Goal: Information Seeking & Learning: Stay updated

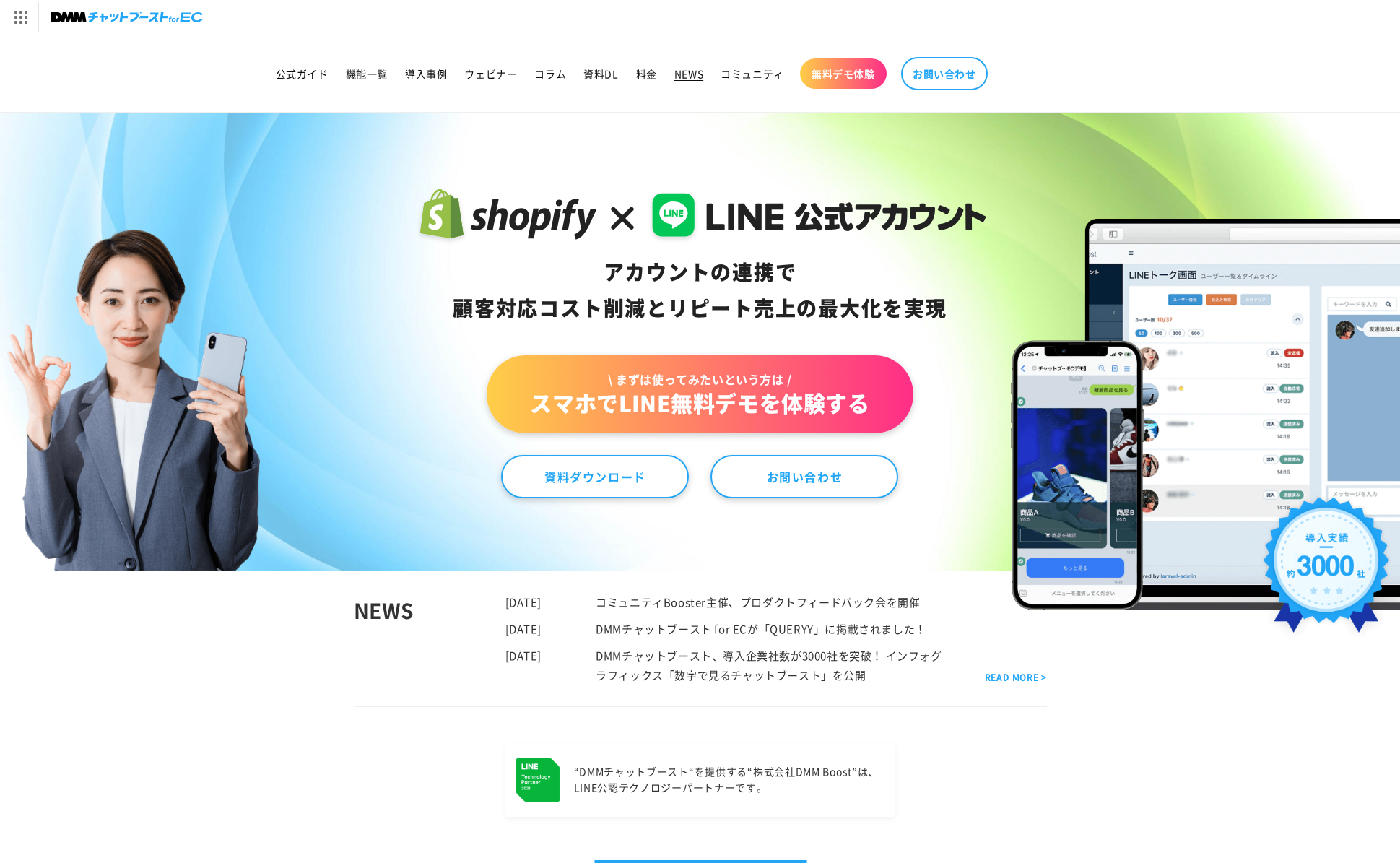
click at [675, 77] on span "NEWS" at bounding box center [689, 73] width 29 height 13
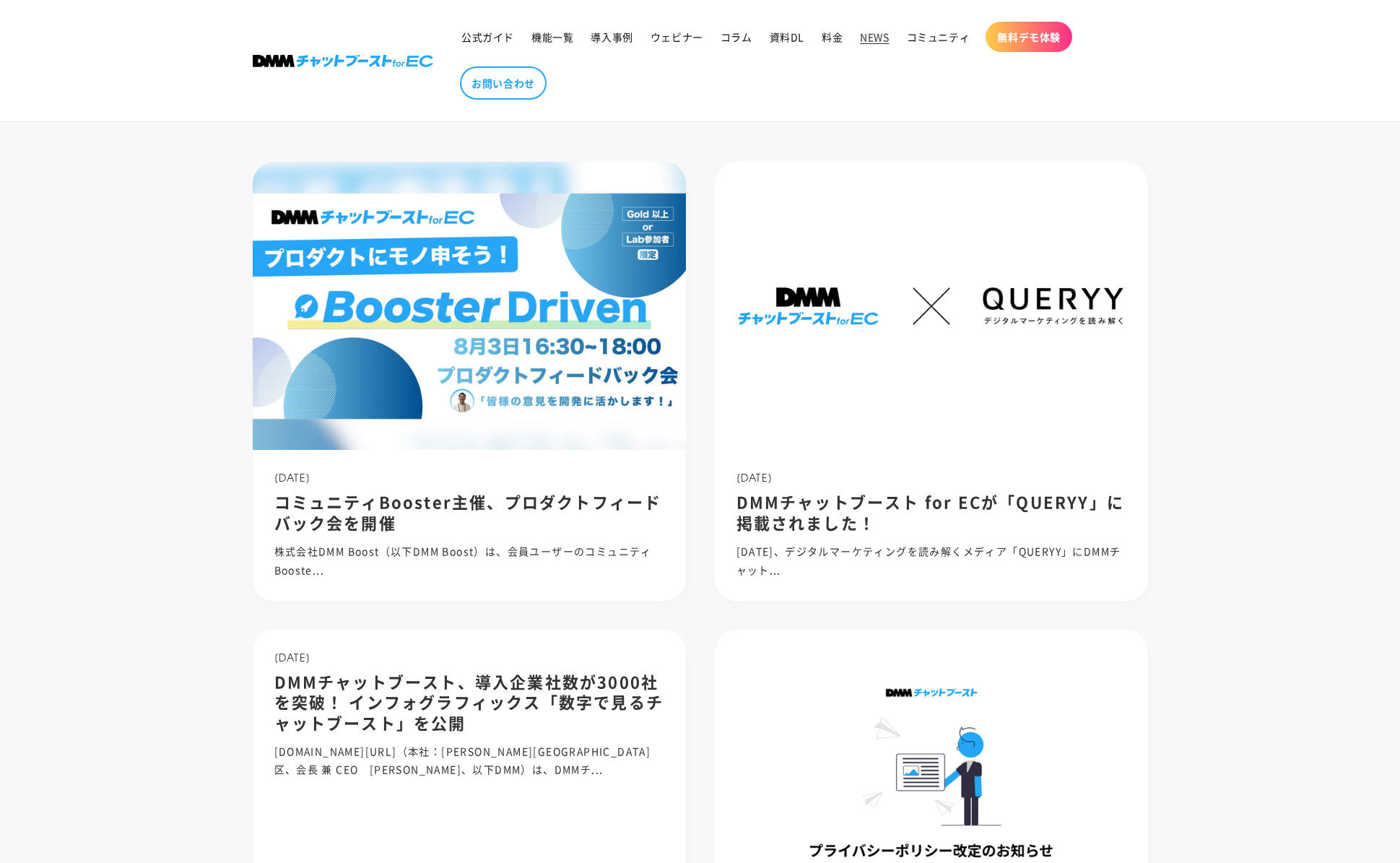
scroll to position [250, 0]
